Goal: Task Accomplishment & Management: Manage account settings

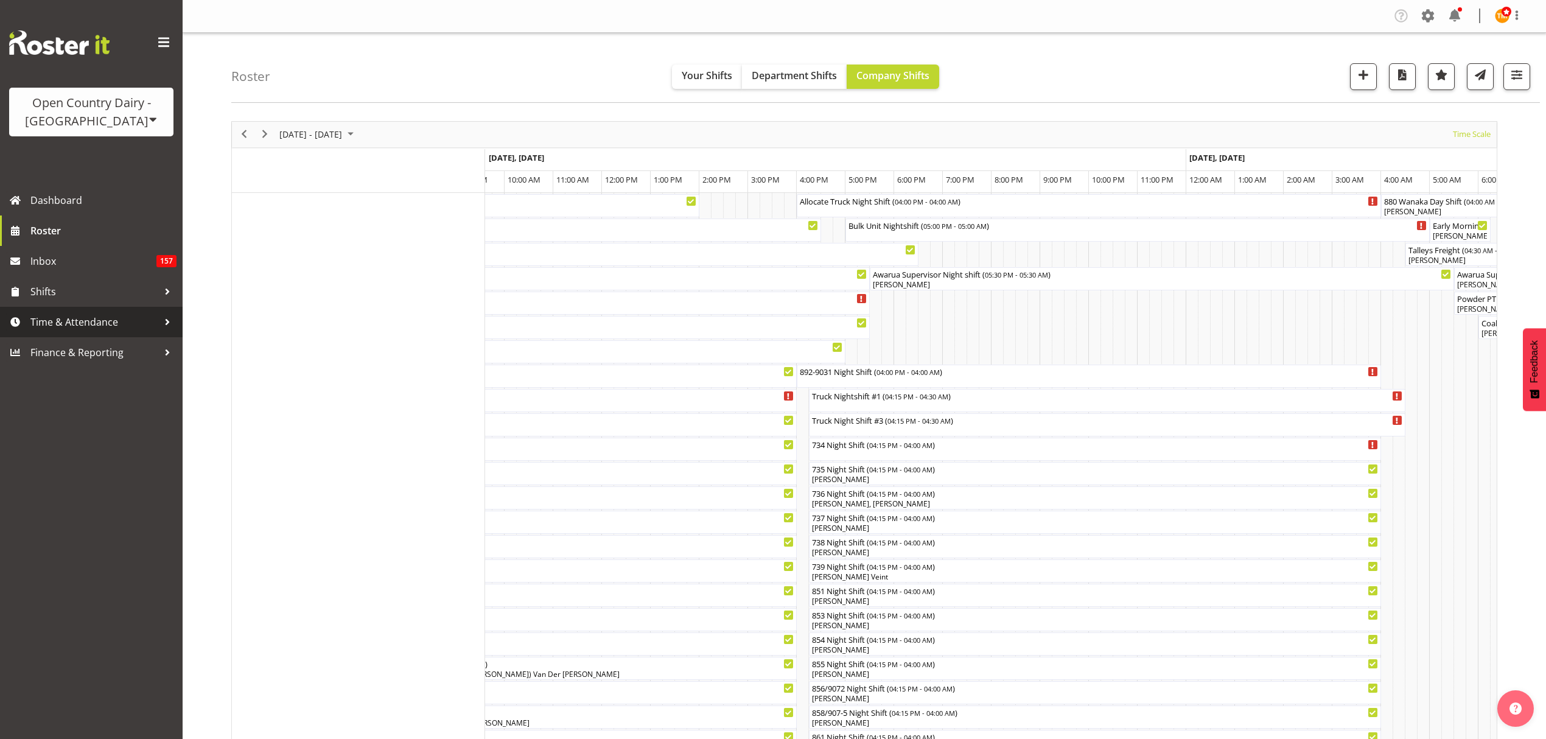
click at [115, 327] on span "Time & Attendance" at bounding box center [94, 322] width 128 height 18
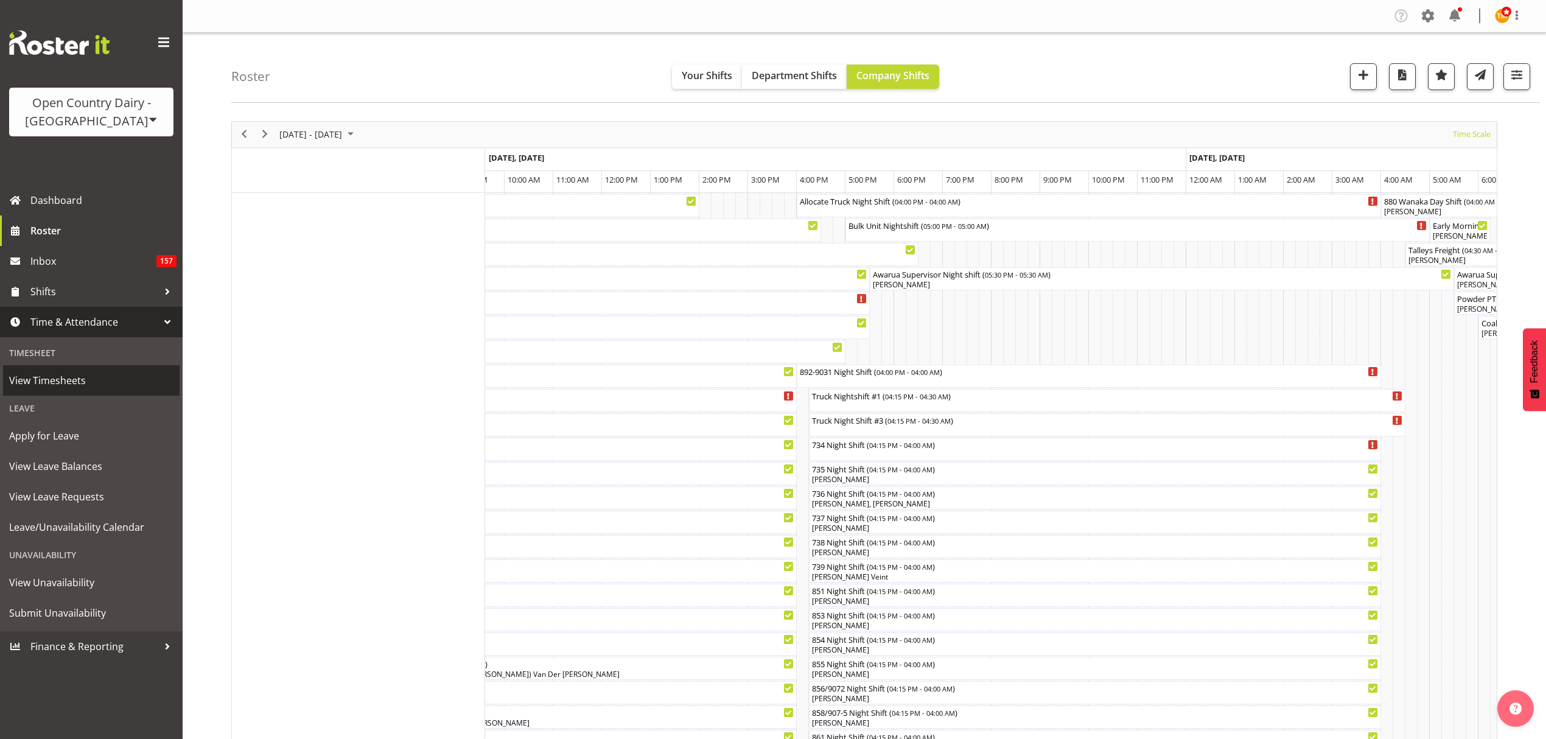
click at [72, 383] on span "View Timesheets" at bounding box center [91, 380] width 164 height 18
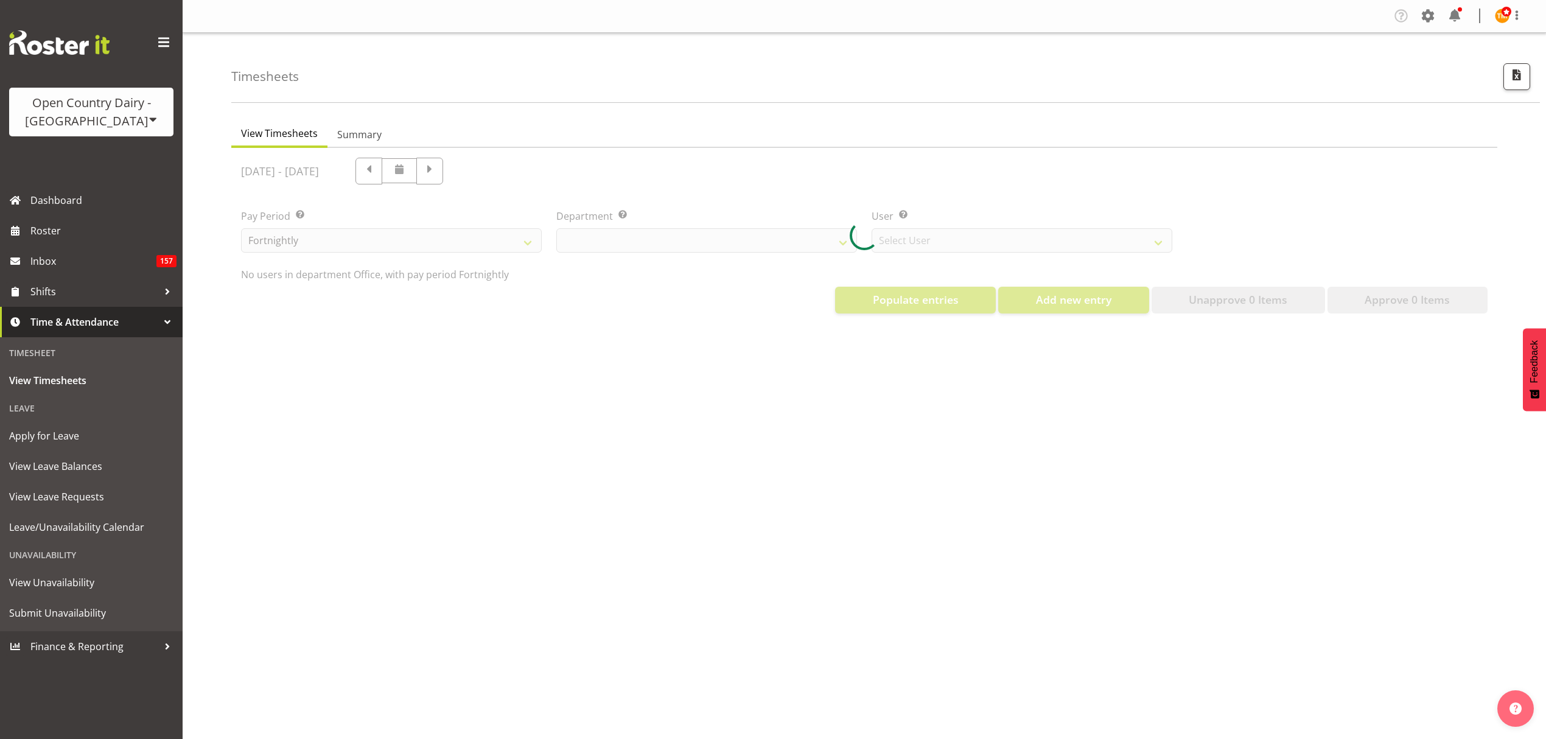
select select "699"
select select "8449"
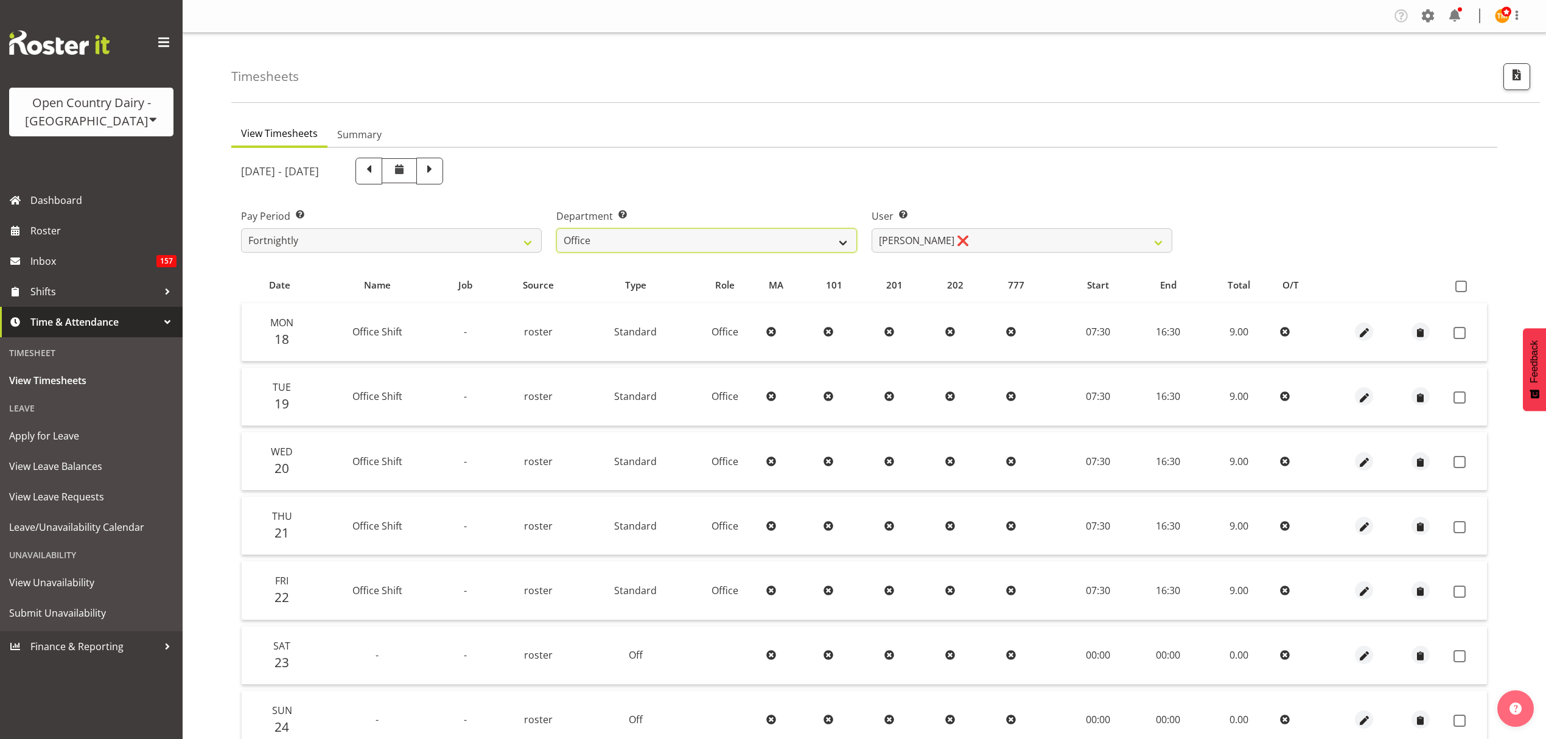
click at [629, 242] on select "734 735 736 737 738 739 851 852 853 854 855 856 858 861 862 865 868 869 870 873" at bounding box center [706, 240] width 301 height 24
select select "687"
click at [556, 228] on select "734 735 736 737 738 739 851 852 853 854 855 856 858 861 862 865 868 869 870 873" at bounding box center [706, 240] width 301 height 24
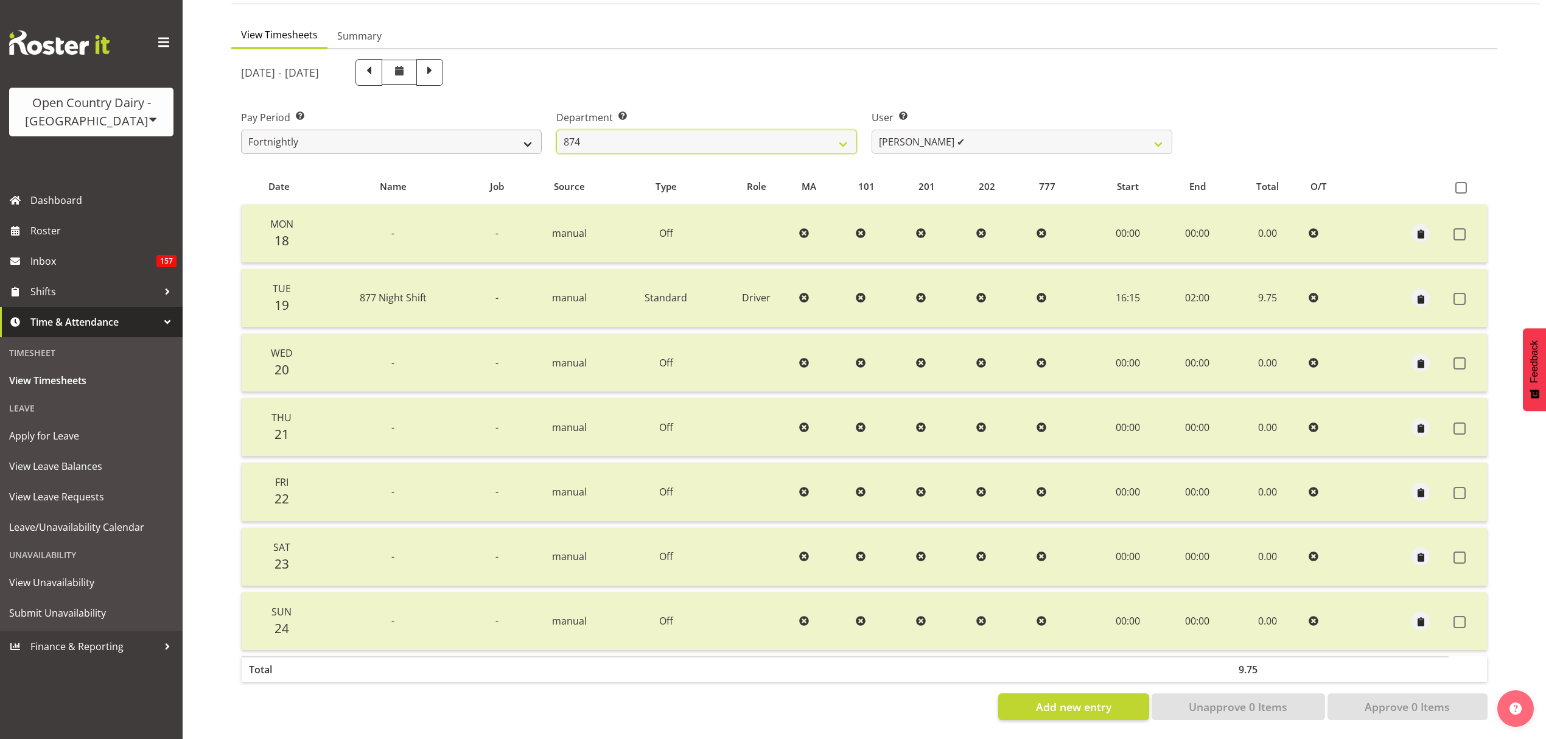
scroll to position [108, 0]
click at [382, 71] on span at bounding box center [368, 72] width 27 height 27
select select
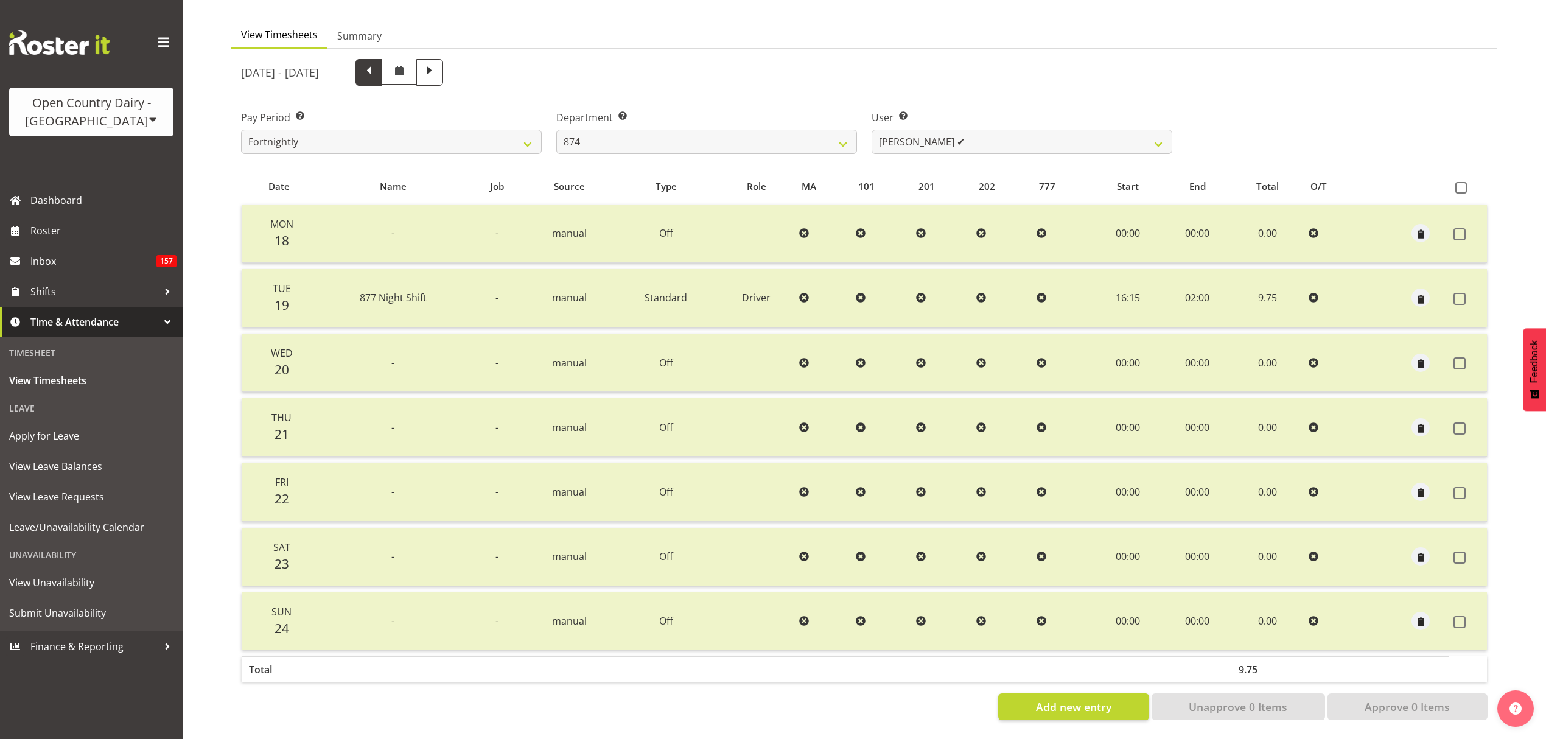
select select
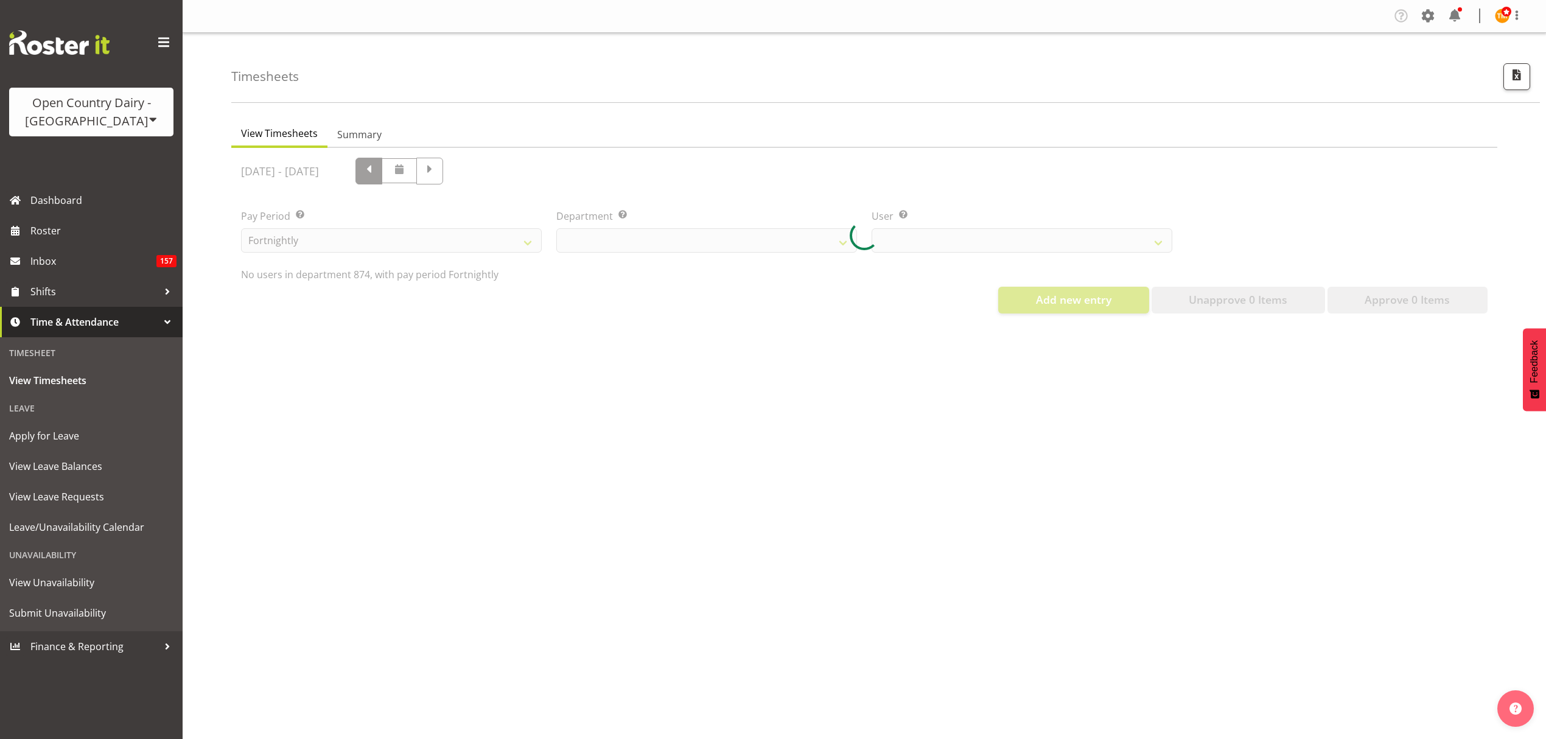
scroll to position [0, 0]
select select "687"
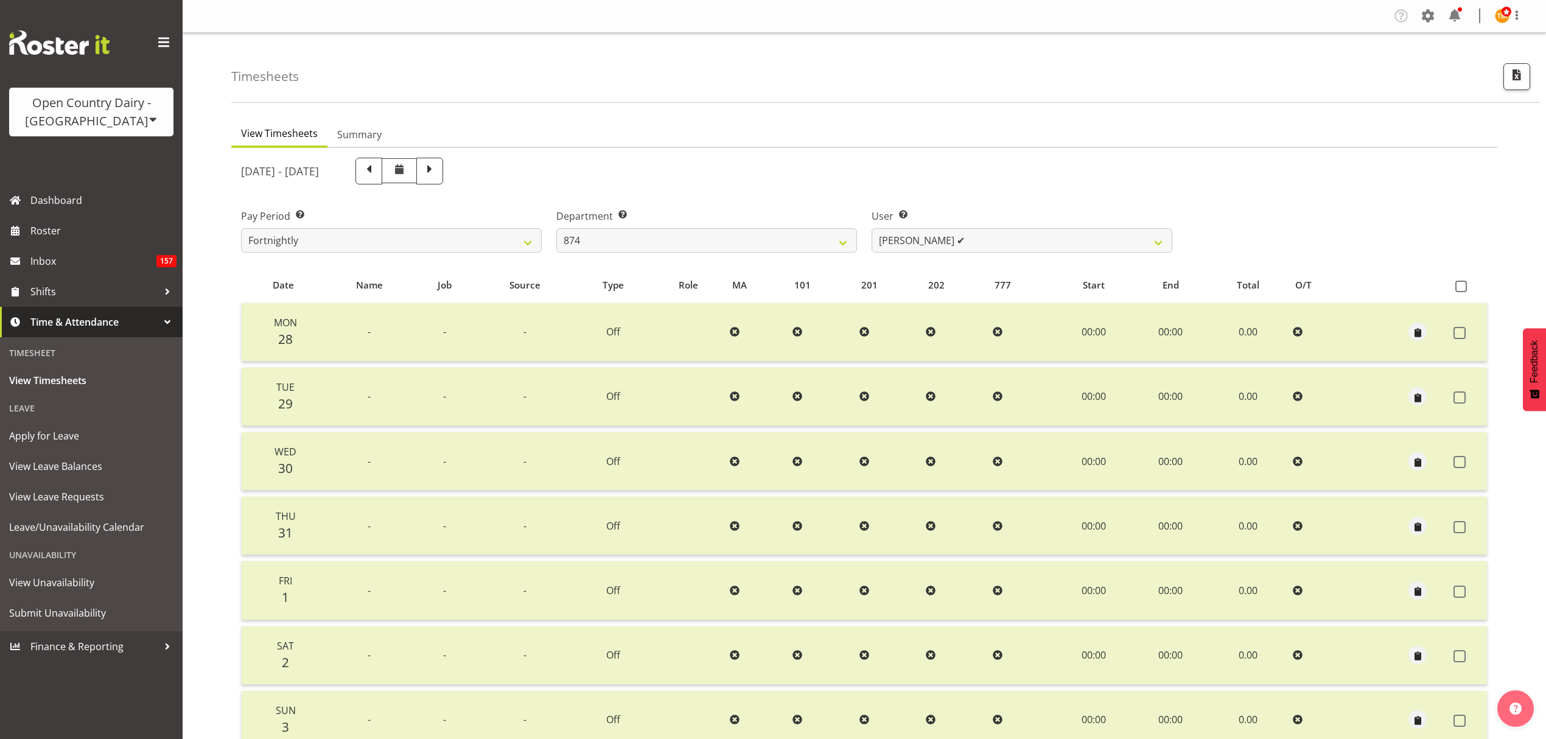
click at [802, 164] on div "July 28th - August 3rd 2025" at bounding box center [706, 171] width 931 height 27
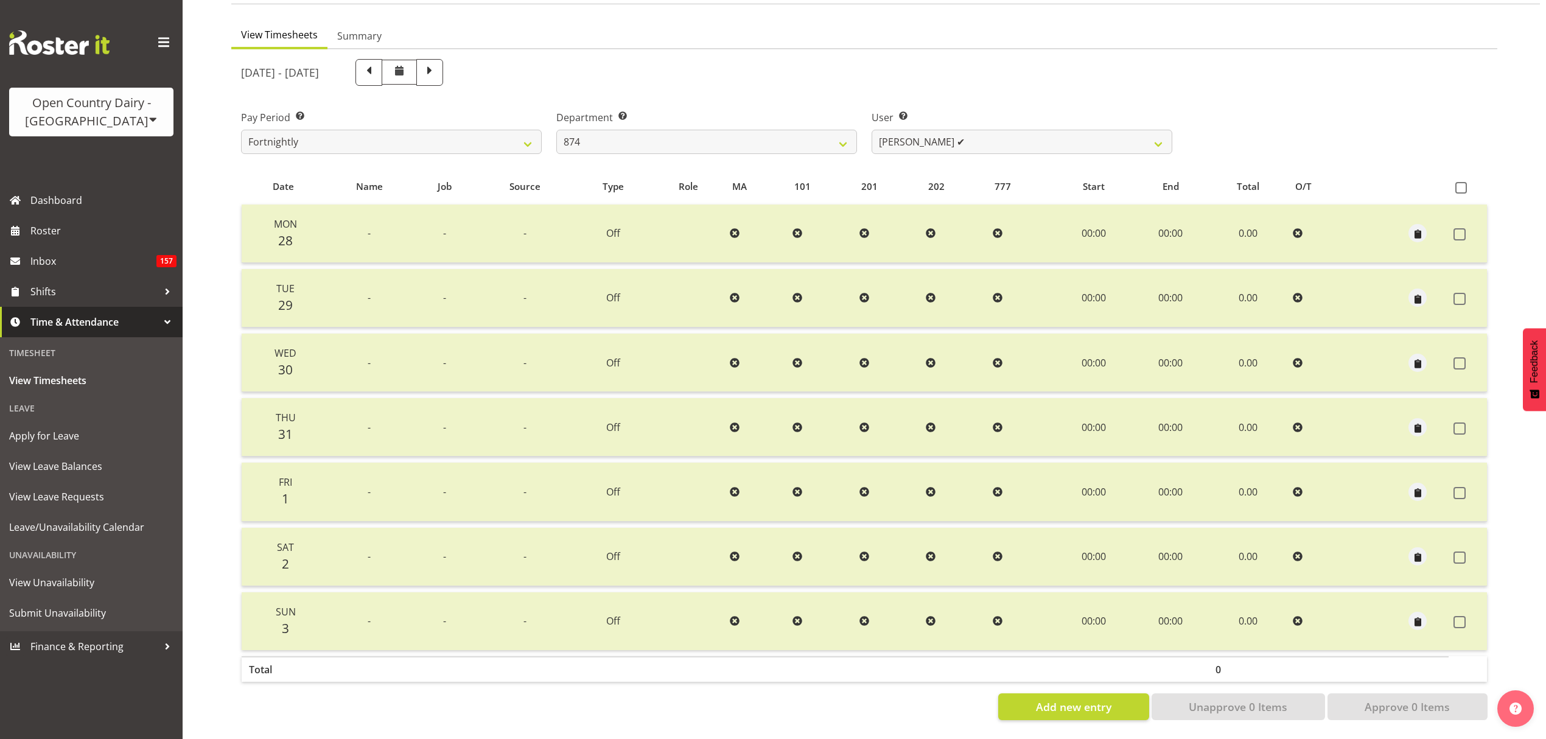
scroll to position [108, 0]
click at [382, 60] on span at bounding box center [368, 72] width 27 height 27
select select
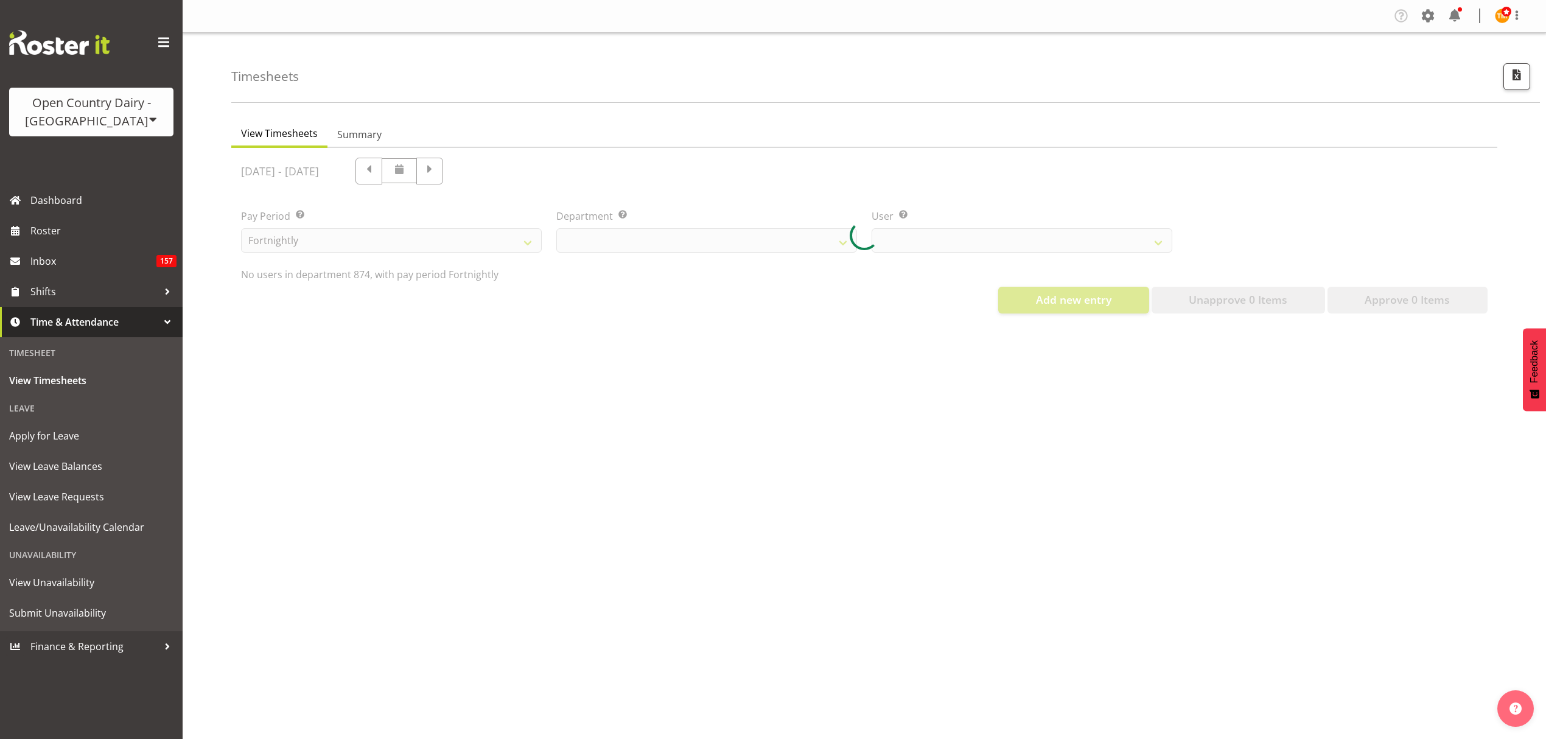
scroll to position [0, 0]
select select "687"
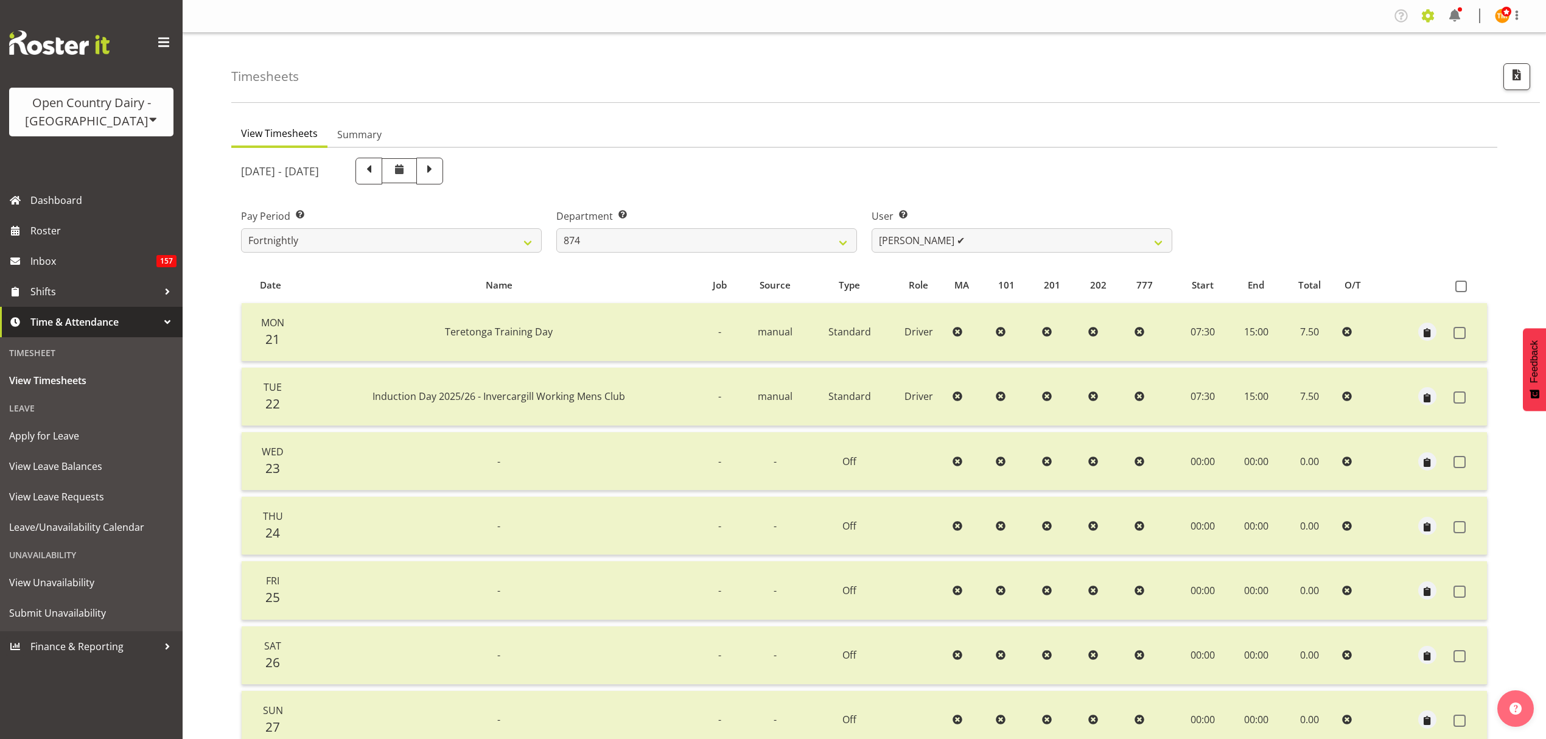
click at [1433, 15] on span at bounding box center [1427, 15] width 19 height 19
click at [1307, 135] on link "Employees" at bounding box center [1353, 132] width 169 height 22
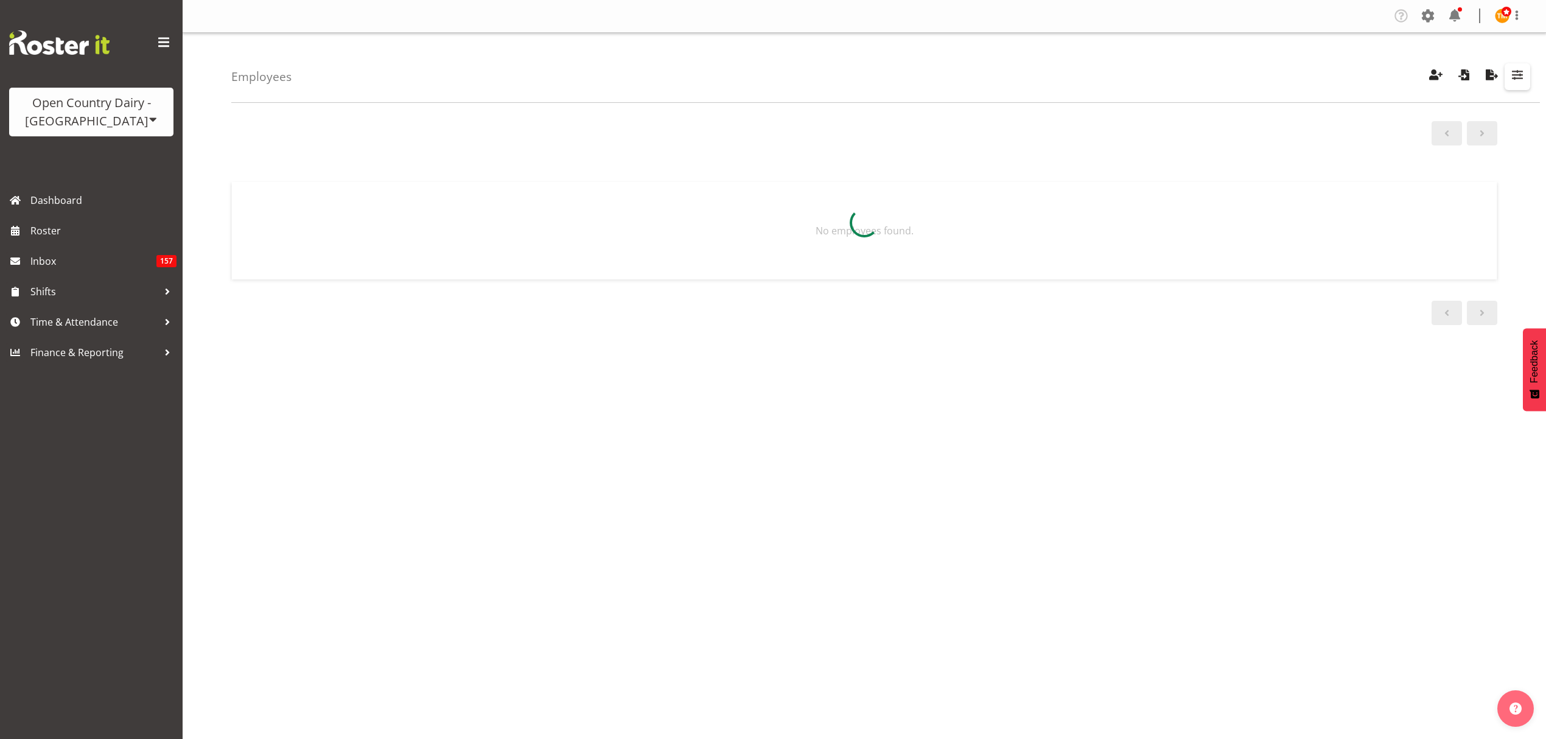
click at [1525, 73] on span "button" at bounding box center [1517, 75] width 16 height 16
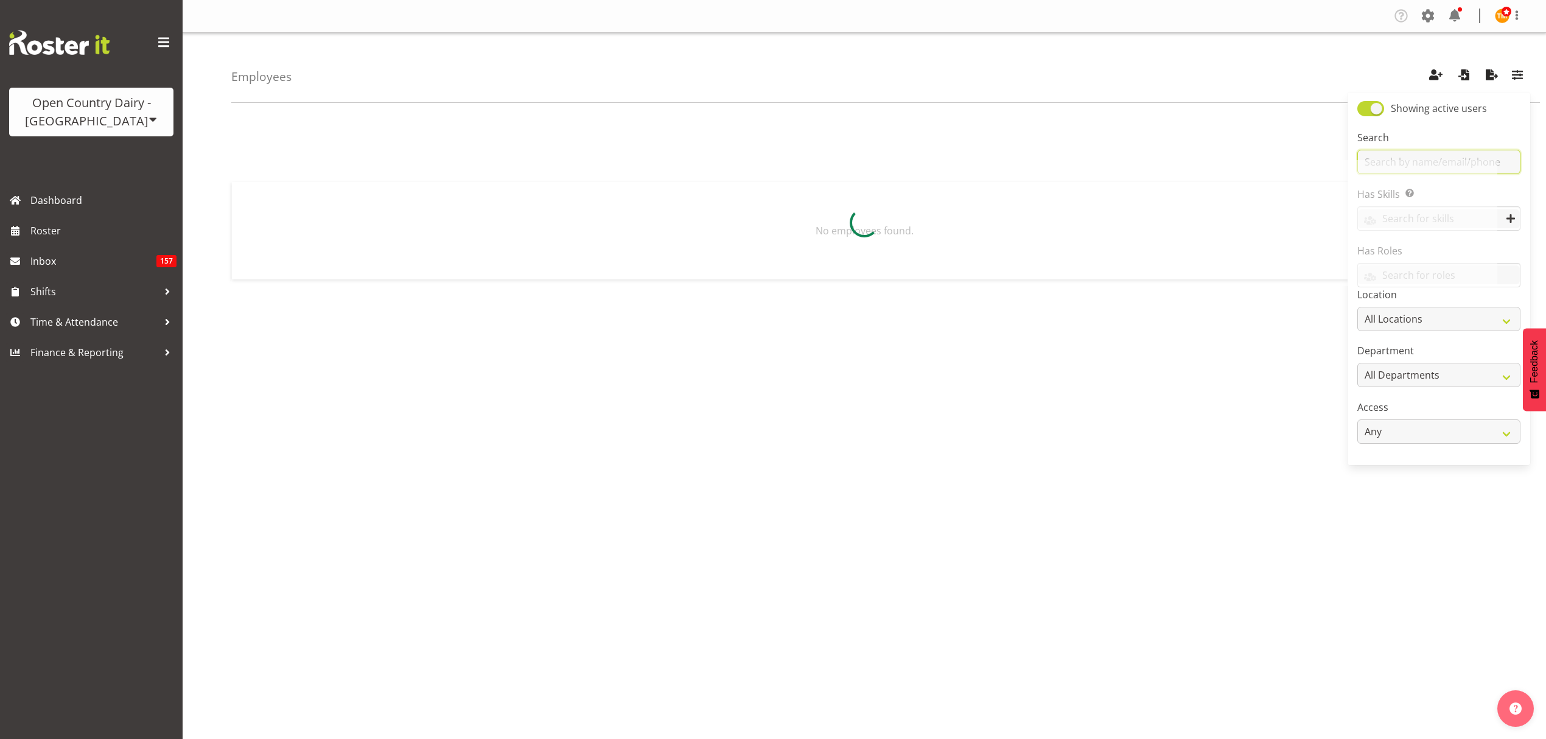
click at [1492, 158] on input "text" at bounding box center [1438, 162] width 163 height 24
type input "annette"
click at [724, 209] on div "Driver" at bounding box center [845, 209] width 623 height 18
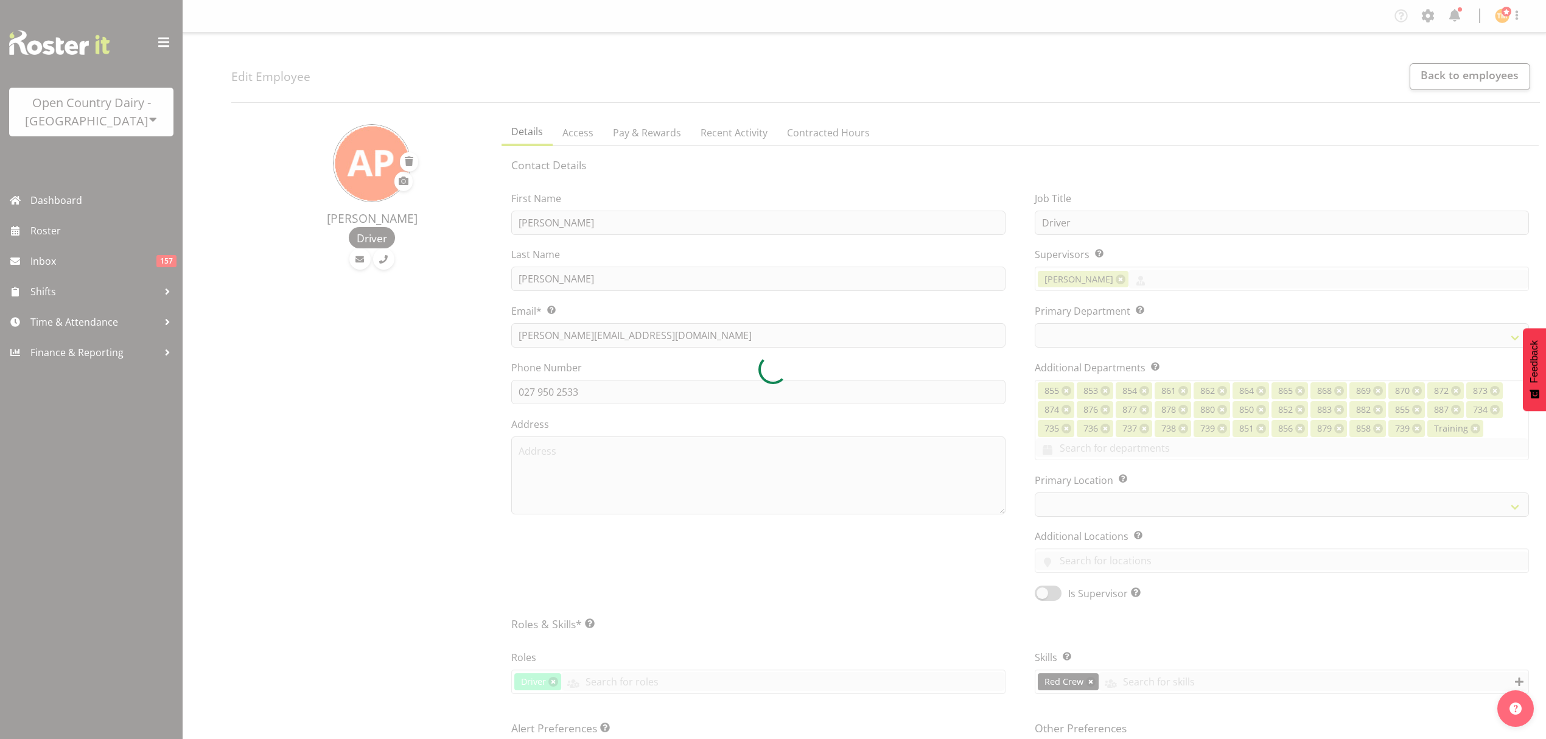
select select "TimelineWeek"
select select
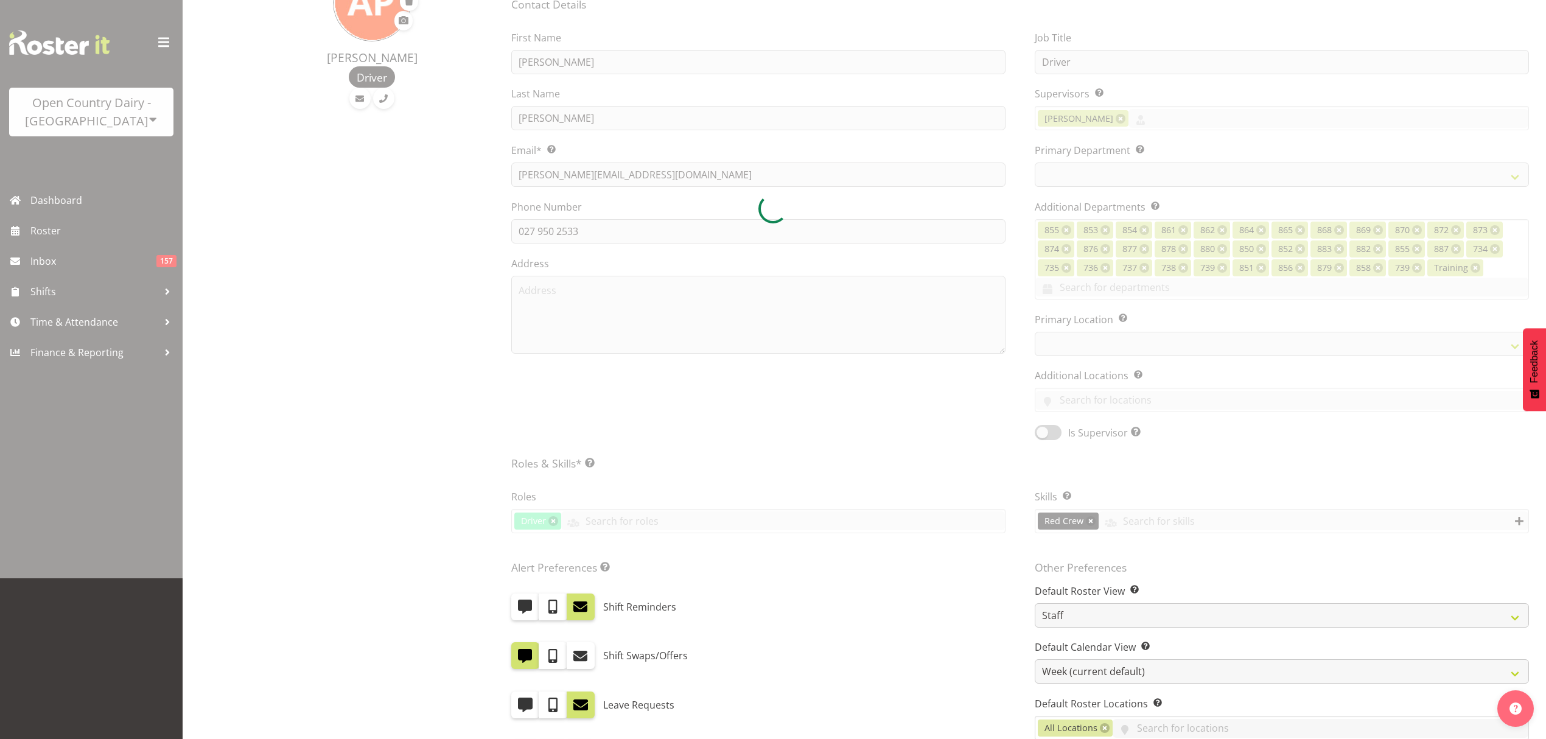
scroll to position [162, 0]
select select "687"
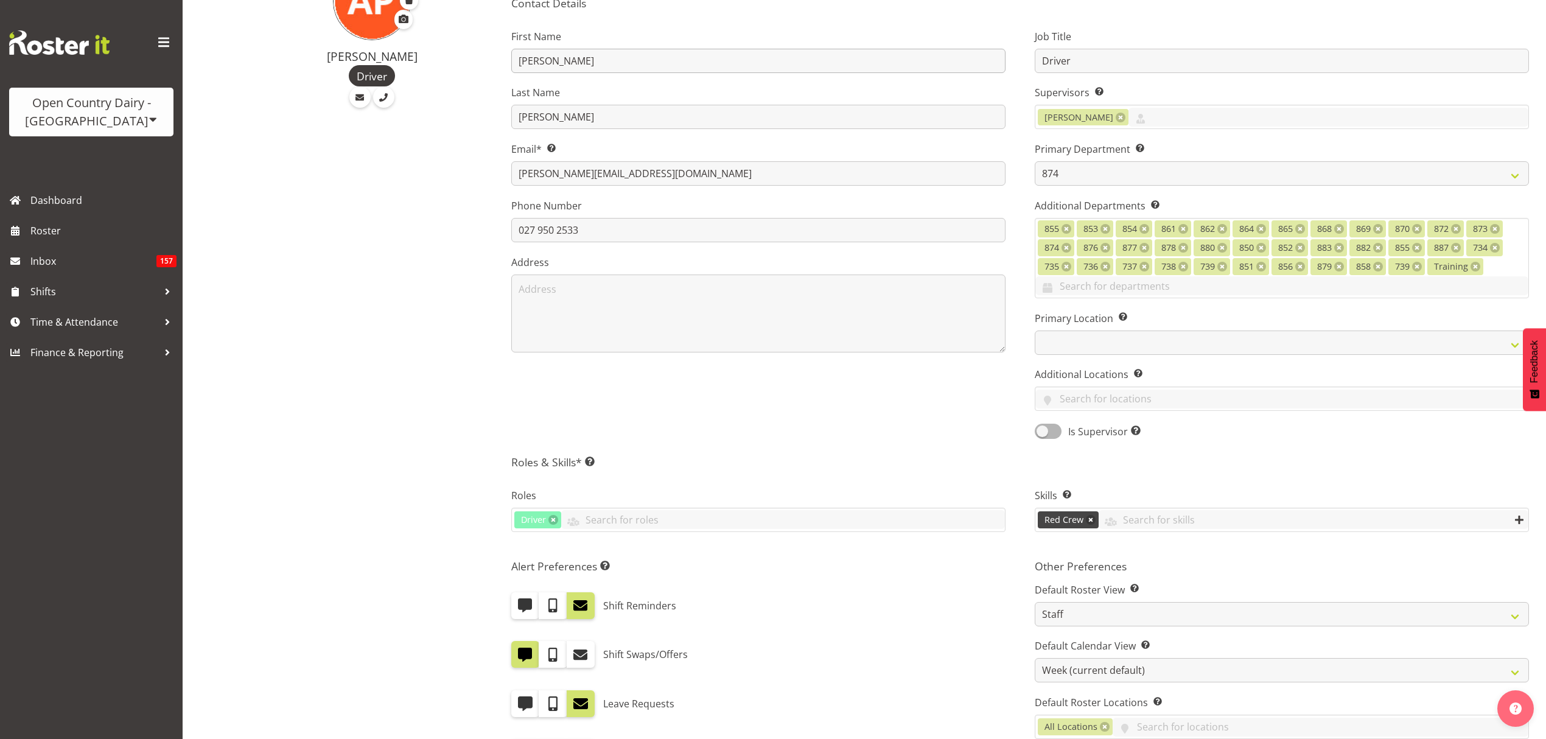
scroll to position [0, 0]
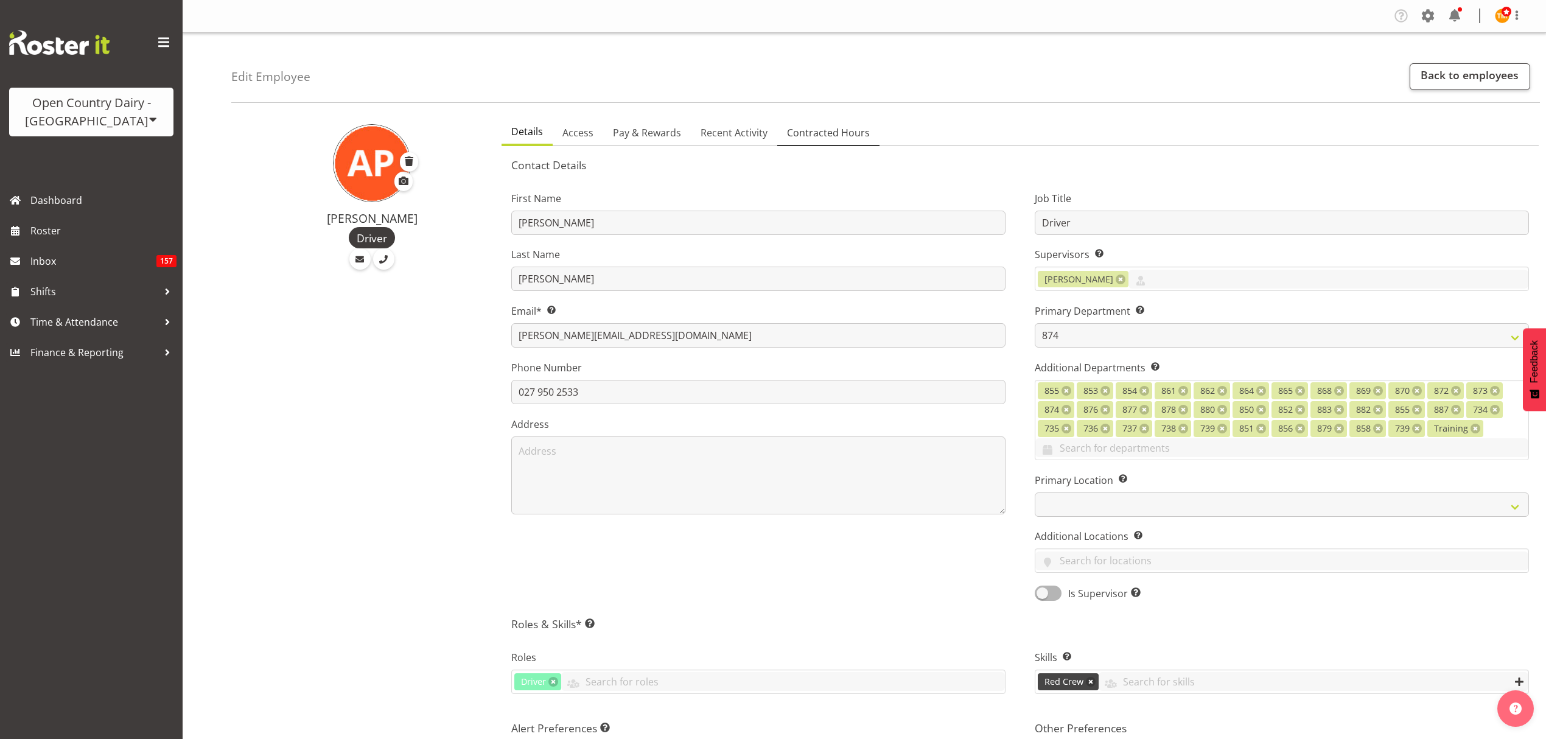
click at [822, 139] on span "Contracted Hours" at bounding box center [828, 132] width 83 height 15
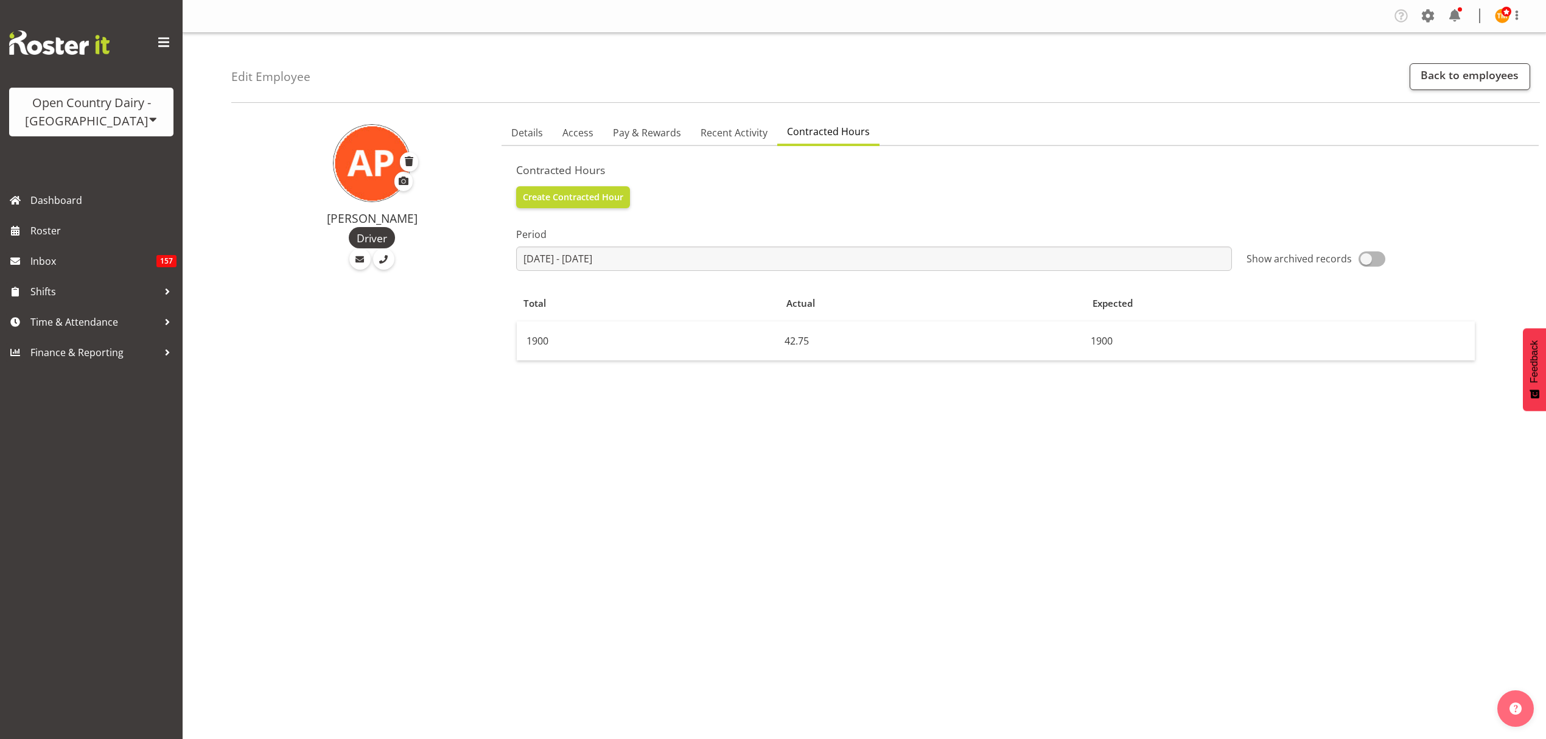
click at [743, 271] on div "Period 2025-07-21 - 2025-08-26 January February March April May June July Augus…" at bounding box center [874, 244] width 730 height 68
click at [753, 344] on td "1900" at bounding box center [648, 340] width 263 height 39
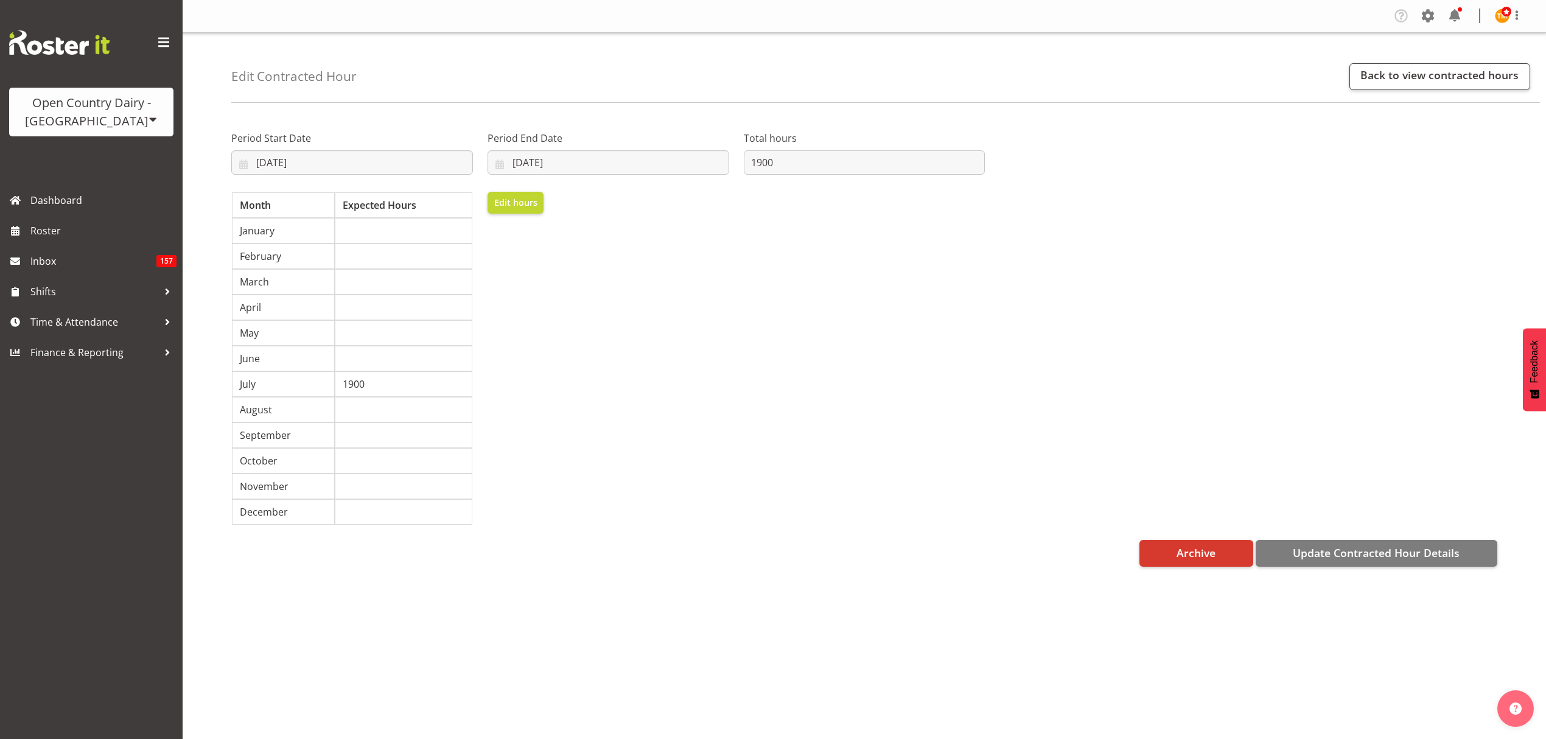
select select "6"
select select "2025"
click at [589, 168] on input "[DATE]" at bounding box center [609, 162] width 242 height 24
click at [610, 125] on div "Period End Date [DATE] January February March April May June July August Septem…" at bounding box center [608, 149] width 256 height 71
click at [306, 163] on input "[DATE]" at bounding box center [352, 162] width 242 height 24
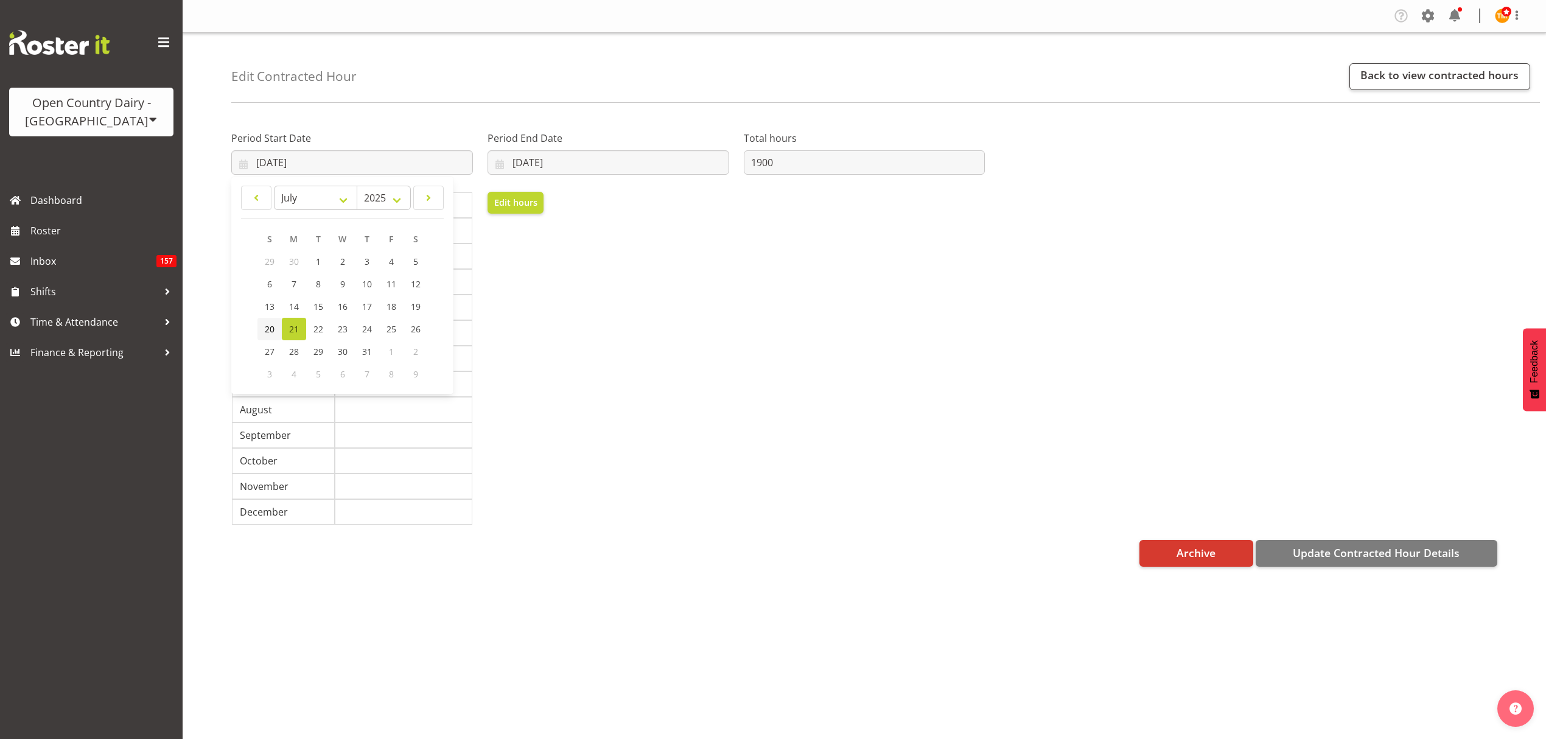
click at [274, 332] on span "20" at bounding box center [270, 329] width 10 height 12
type input "[DATE]"
click at [570, 315] on div "Edit hours" at bounding box center [608, 358] width 256 height 348
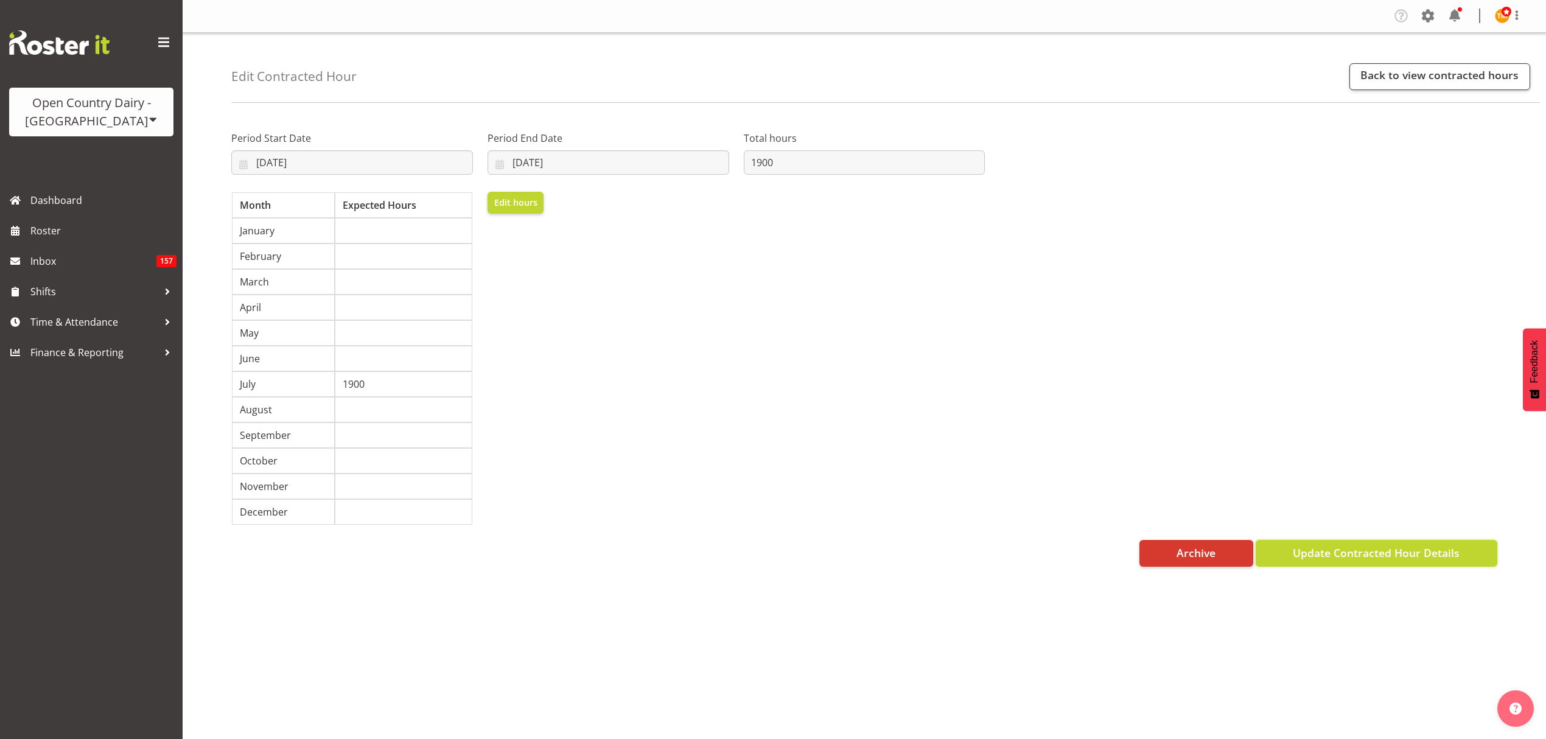
click at [1371, 561] on span "Update Contracted Hour Details" at bounding box center [1376, 553] width 167 height 16
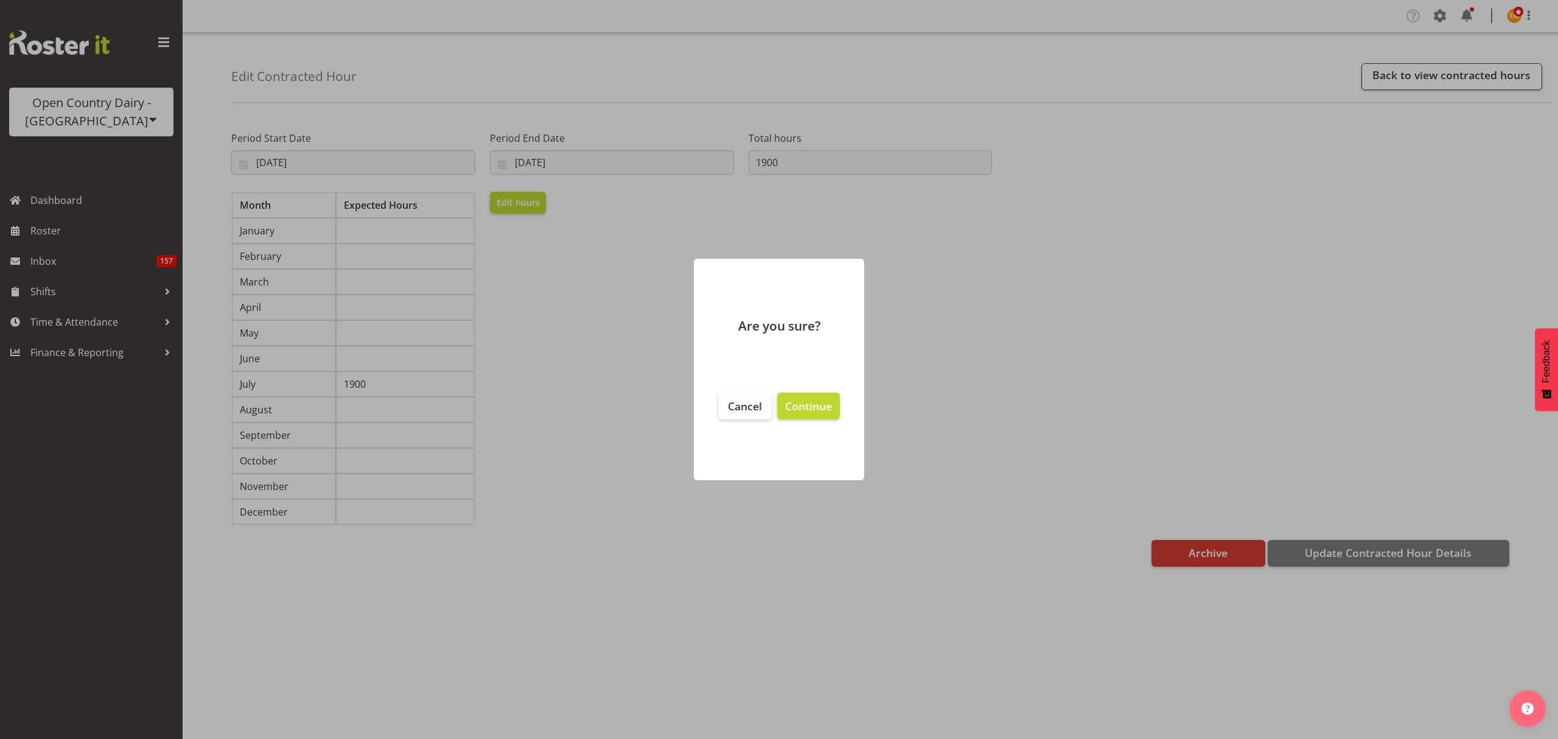
click at [814, 422] on footer "Cancel Continue" at bounding box center [779, 430] width 170 height 100
click at [807, 414] on button "Continue" at bounding box center [808, 406] width 63 height 27
